Goal: Find specific page/section: Find specific page/section

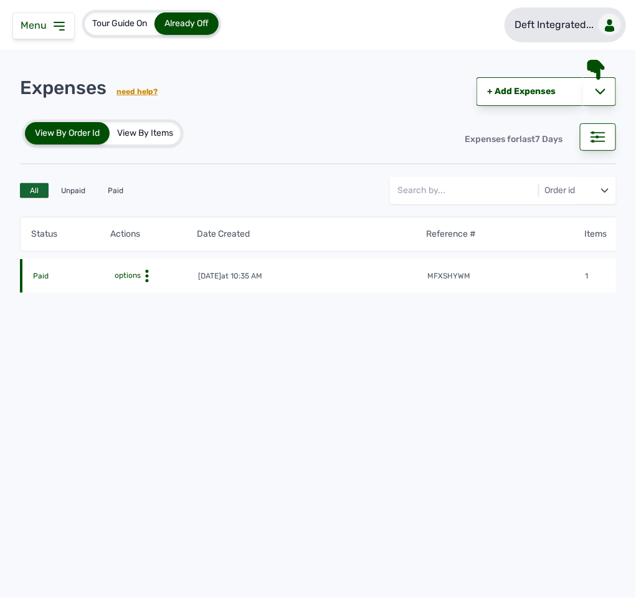
click at [522, 27] on p "Deft Integrated..." at bounding box center [554, 24] width 79 height 15
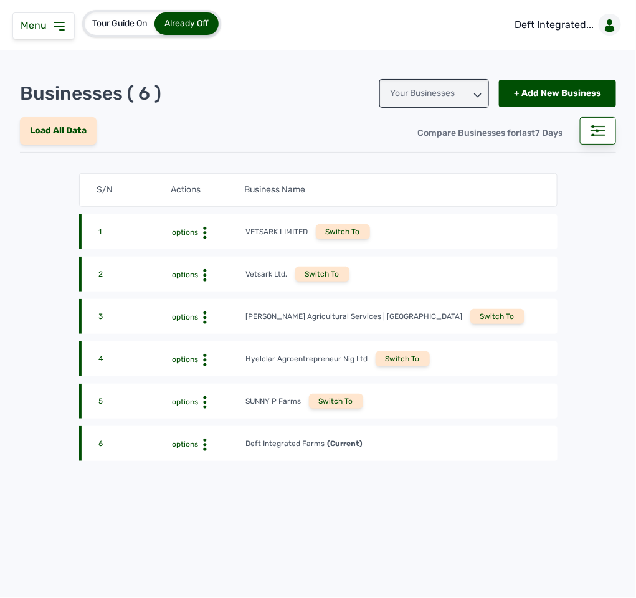
click at [582, 22] on p "Deft Integrated..." at bounding box center [554, 24] width 79 height 15
click at [325, 394] on div "Switch To" at bounding box center [336, 401] width 54 height 15
click at [332, 400] on div "Switch To" at bounding box center [336, 401] width 54 height 15
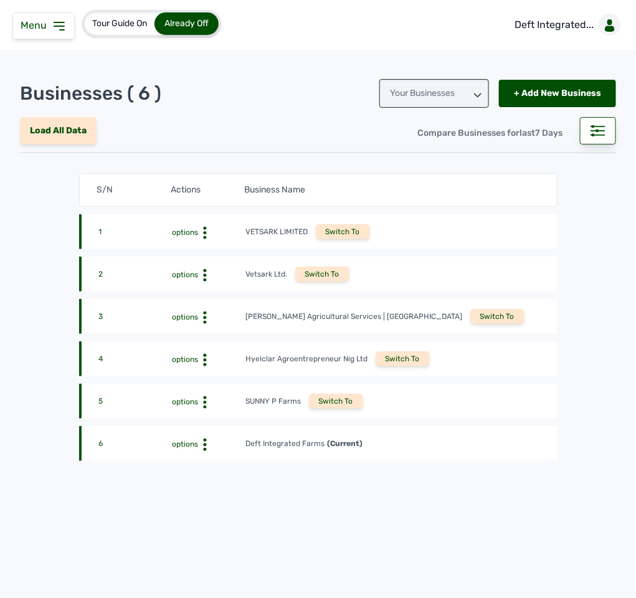
click at [332, 400] on div "Switch To" at bounding box center [336, 401] width 54 height 15
click at [261, 396] on div "SUNNY P Farms" at bounding box center [273, 401] width 55 height 10
click at [337, 395] on div "Switch To" at bounding box center [336, 401] width 54 height 15
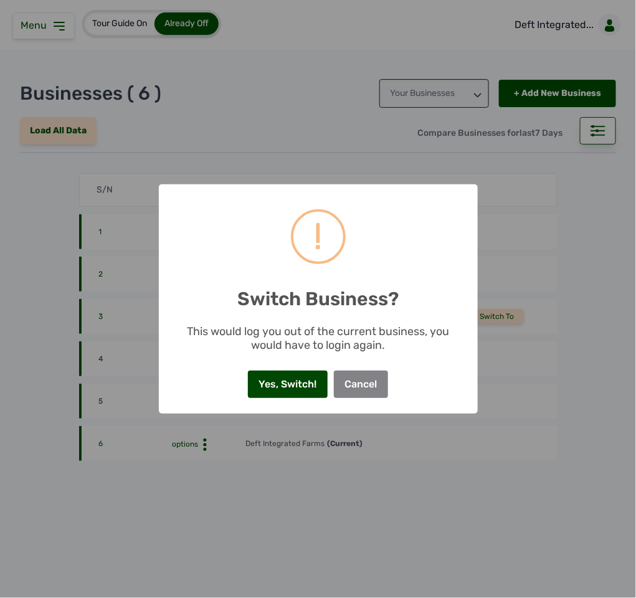
click at [282, 380] on button "Yes, Switch!" at bounding box center [288, 384] width 80 height 27
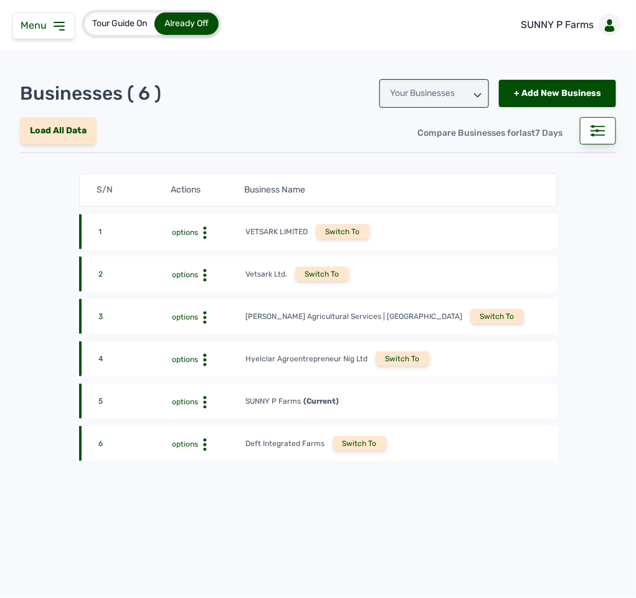
click at [62, 21] on icon at bounding box center [59, 26] width 15 height 15
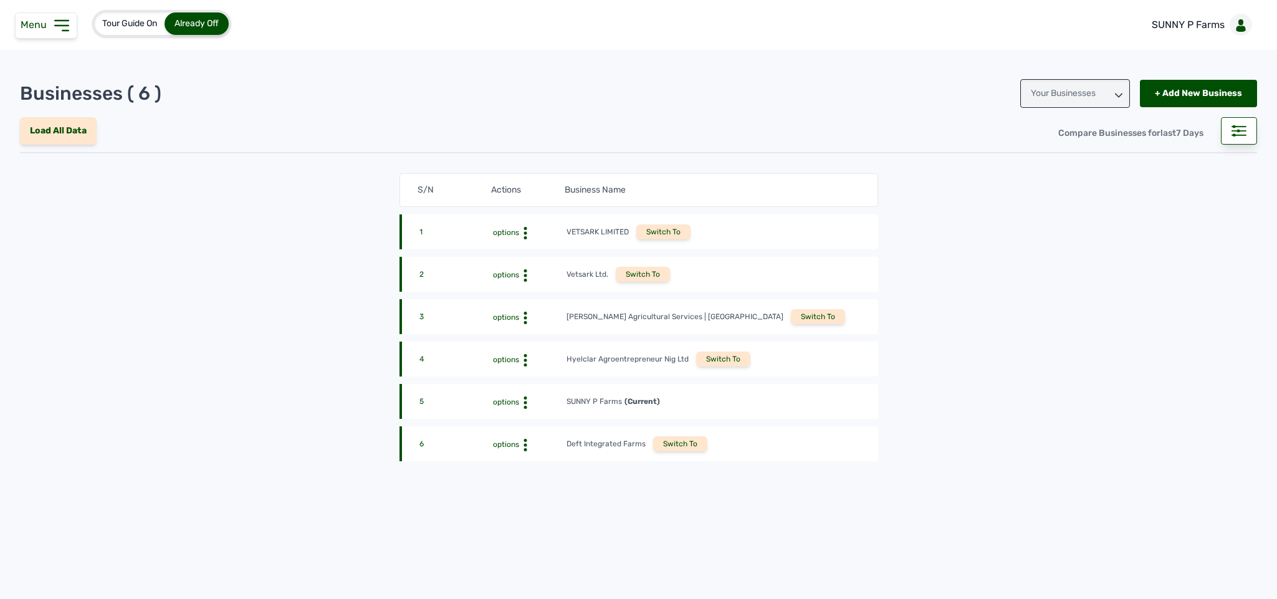
click at [62, 24] on icon at bounding box center [62, 26] width 20 height 20
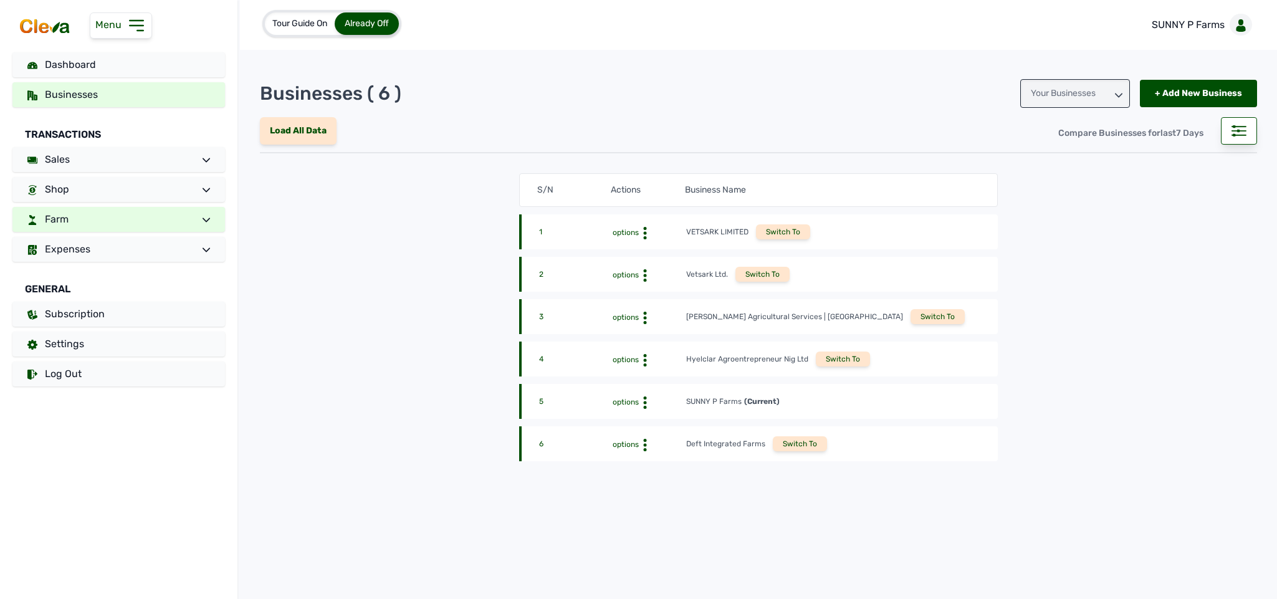
click at [90, 214] on link "Farm" at bounding box center [118, 219] width 213 height 25
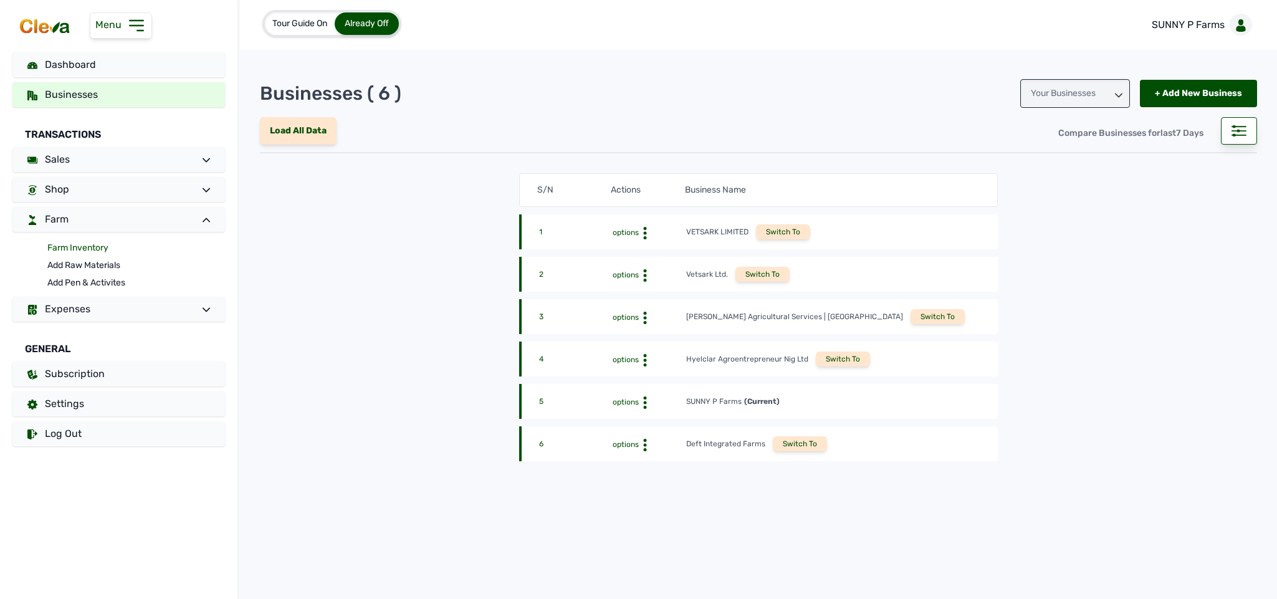
click at [85, 249] on link "Farm Inventory" at bounding box center [136, 247] width 178 height 17
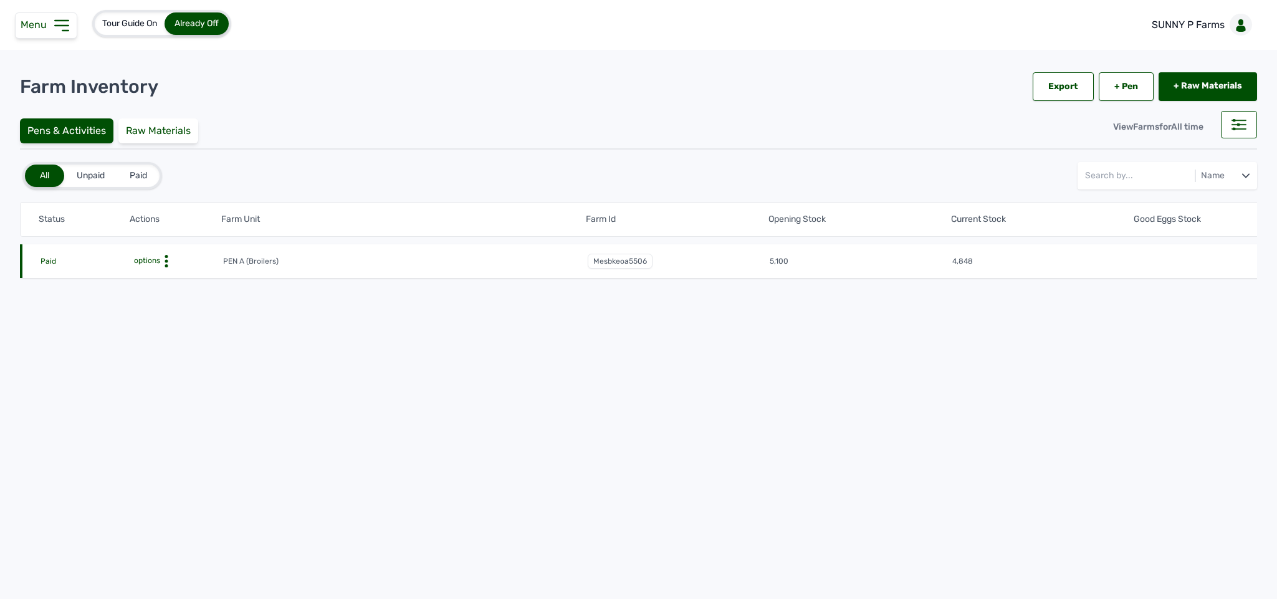
click at [165, 261] on icon at bounding box center [166, 261] width 12 height 12
click at [173, 279] on div "Farm Activities" at bounding box center [177, 280] width 88 height 15
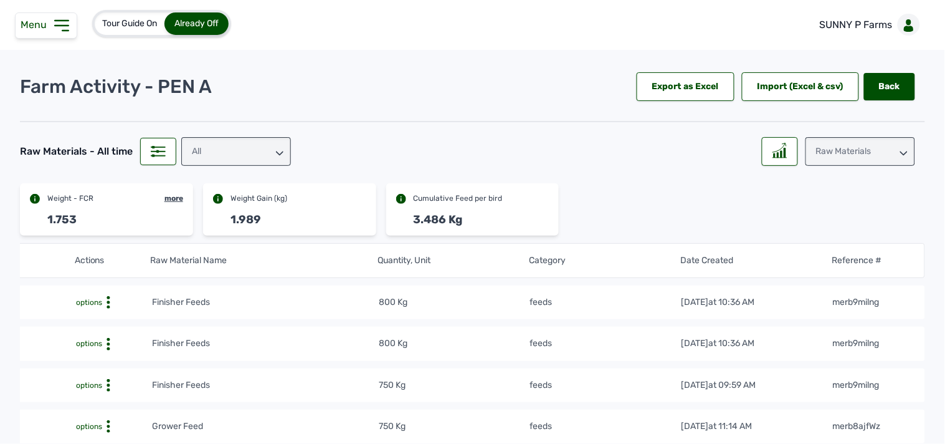
click at [278, 155] on icon at bounding box center [279, 153] width 7 height 7
click at [241, 208] on div "feeds" at bounding box center [236, 207] width 110 height 22
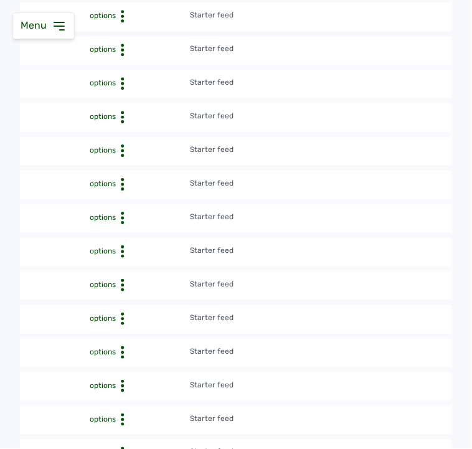
scroll to position [1047, 0]
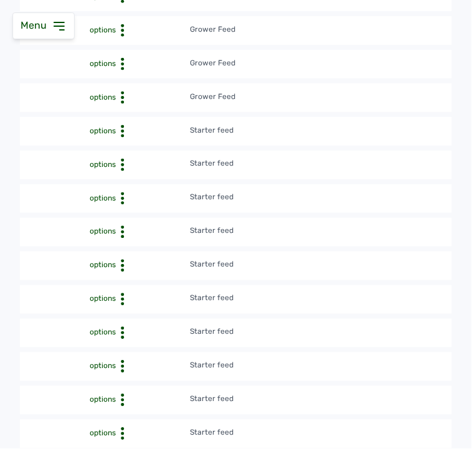
click at [276, 302] on td "Starter feed" at bounding box center [339, 300] width 300 height 14
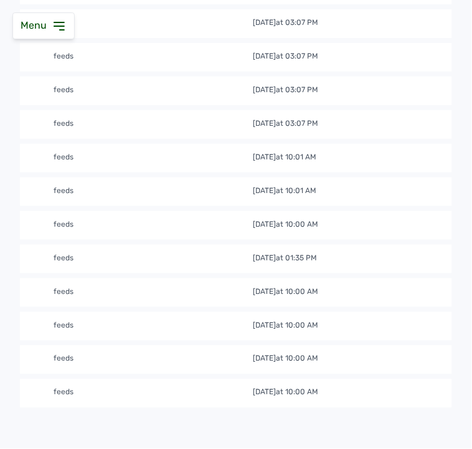
scroll to position [1485, 0]
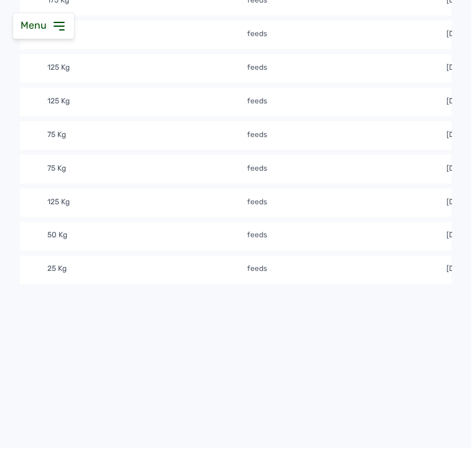
scroll to position [0, 461]
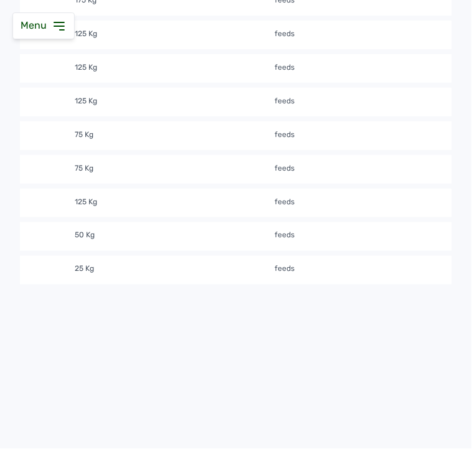
click at [365, 236] on td "feeds" at bounding box center [374, 237] width 200 height 14
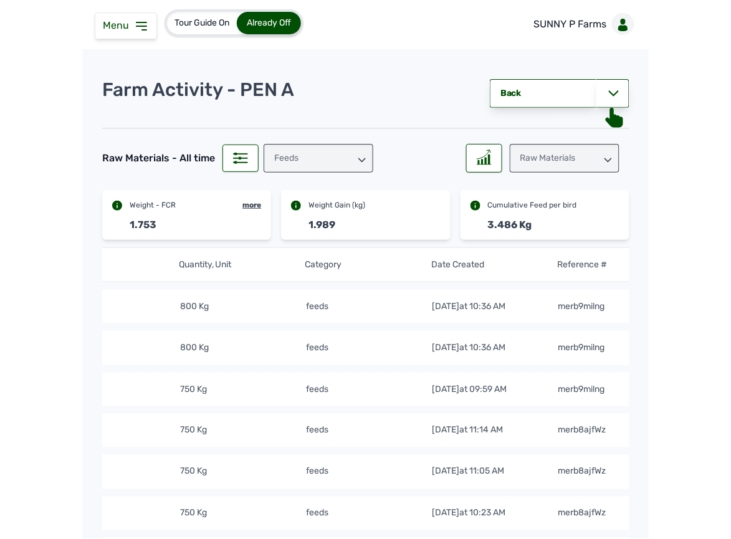
scroll to position [0, 0]
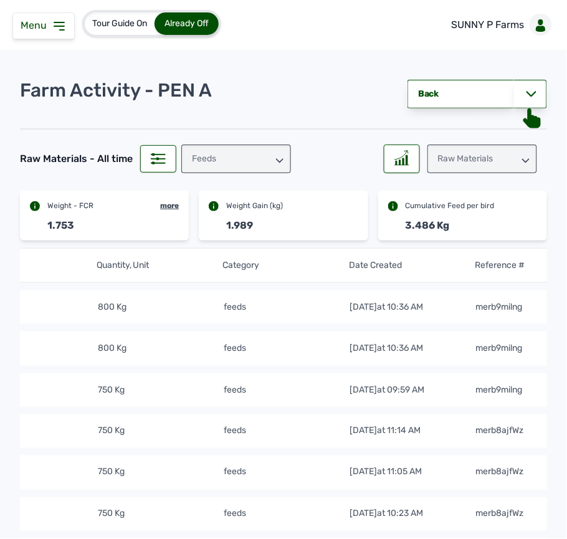
click at [514, 155] on div "Raw Materials" at bounding box center [483, 159] width 110 height 29
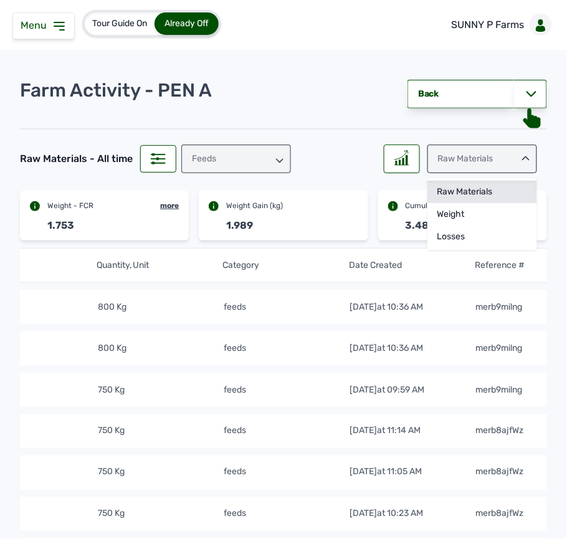
click at [447, 198] on div "Raw Materials" at bounding box center [483, 192] width 110 height 22
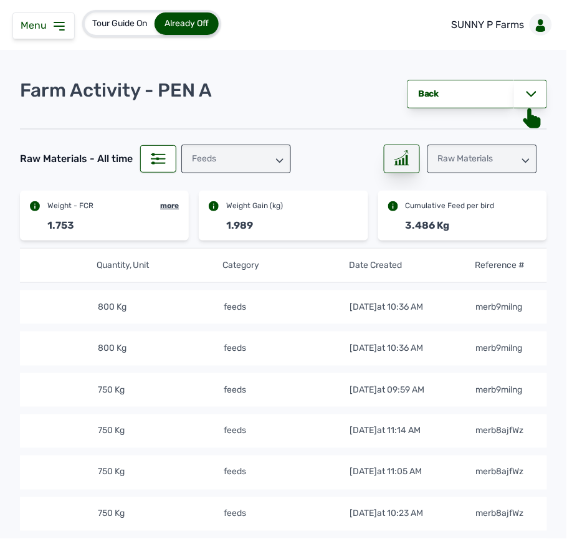
click at [403, 160] on rect at bounding box center [403, 161] width 1 height 6
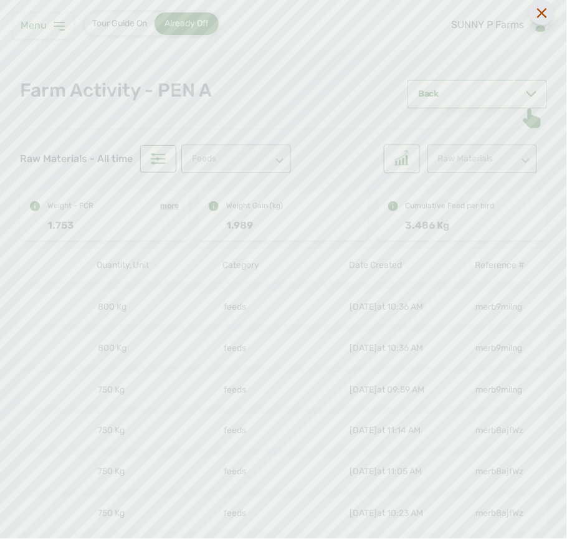
click at [539, 10] on icon at bounding box center [542, 13] width 10 height 10
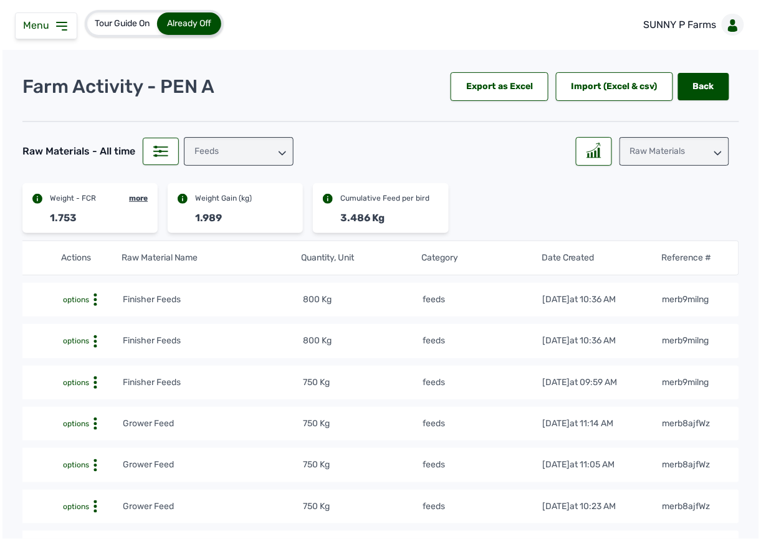
scroll to position [0, 40]
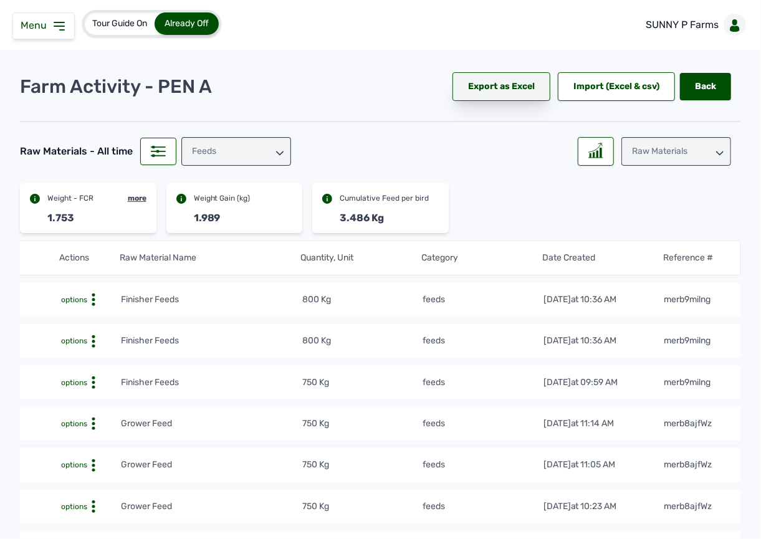
click at [480, 93] on div "Export as Excel" at bounding box center [501, 86] width 98 height 29
